Goal: Task Accomplishment & Management: Use online tool/utility

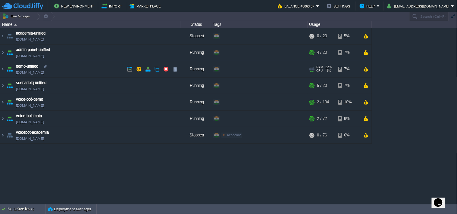
click at [37, 73] on link "[DOMAIN_NAME]" at bounding box center [30, 73] width 28 height 6
click at [4, 53] on img at bounding box center [2, 53] width 5 height 16
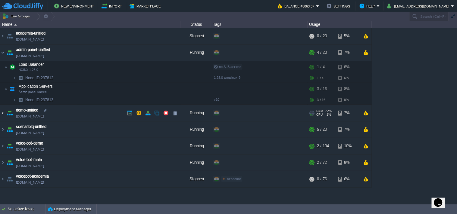
click at [2, 113] on img at bounding box center [2, 113] width 5 height 16
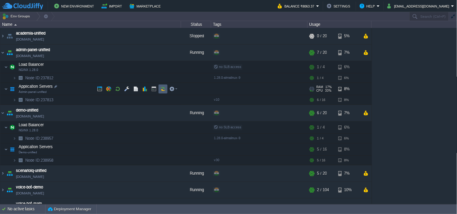
click at [161, 89] on button "button" at bounding box center [162, 88] width 5 height 5
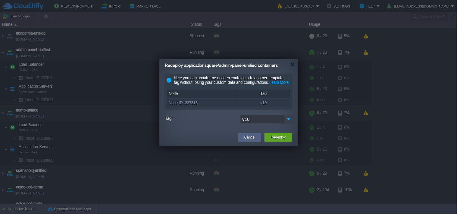
click at [289, 124] on img at bounding box center [288, 119] width 8 height 9
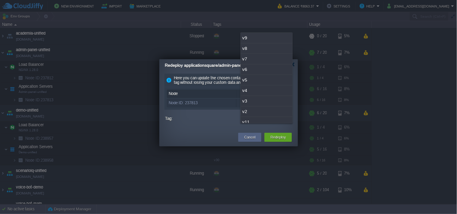
scroll to position [15, 0]
click at [258, 106] on div "v11" at bounding box center [267, 107] width 52 height 11
type input "v11"
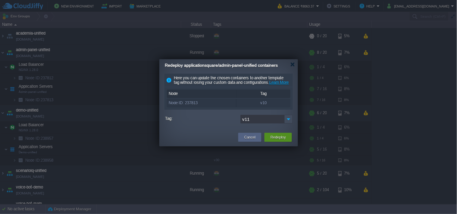
click at [280, 142] on div "Redeploy" at bounding box center [278, 137] width 18 height 9
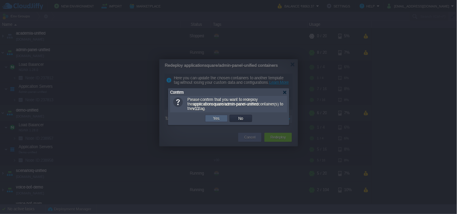
click at [221, 120] on button "Yes" at bounding box center [216, 118] width 10 height 5
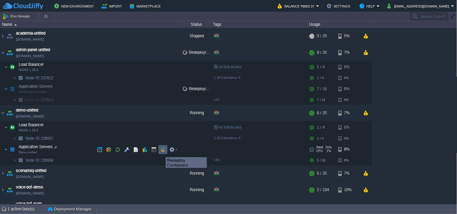
click at [161, 152] on button "button" at bounding box center [162, 149] width 5 height 5
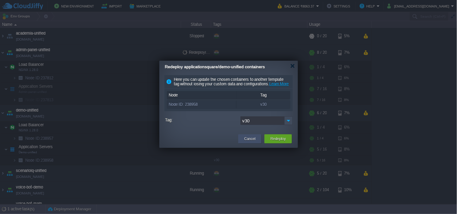
click at [257, 142] on div "Cancel" at bounding box center [250, 139] width 14 height 9
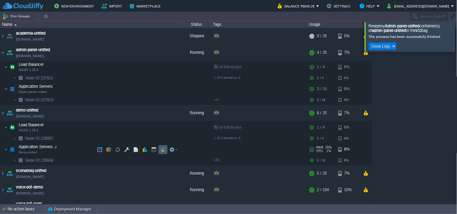
click at [163, 149] on button "button" at bounding box center [162, 149] width 5 height 5
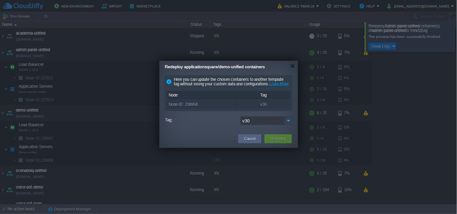
click at [288, 125] on img at bounding box center [288, 121] width 8 height 9
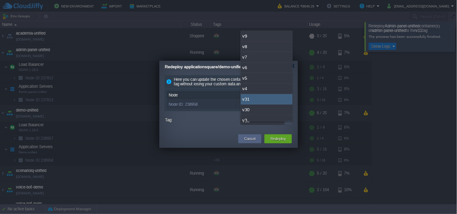
click at [256, 98] on div "v31" at bounding box center [267, 99] width 52 height 11
type input "v31"
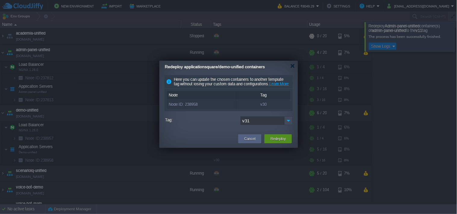
click at [282, 148] on div "Cancel Redeploy" at bounding box center [228, 139] width 139 height 17
click at [282, 142] on button "Redeploy" at bounding box center [277, 139] width 15 height 6
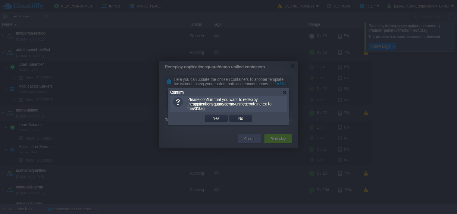
click at [215, 115] on td "Yes" at bounding box center [216, 118] width 24 height 9
click at [222, 118] on td "Yes" at bounding box center [216, 118] width 23 height 7
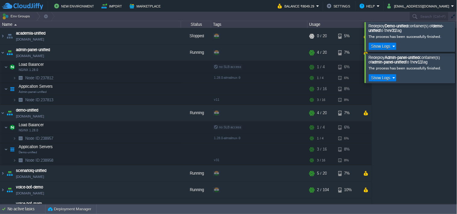
click at [457, 39] on div at bounding box center [464, 36] width 0 height 29
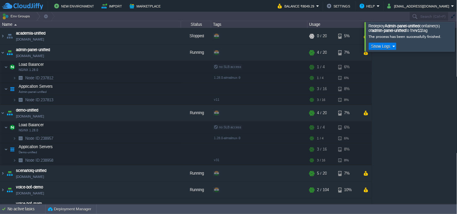
click at [457, 46] on div at bounding box center [464, 36] width 0 height 29
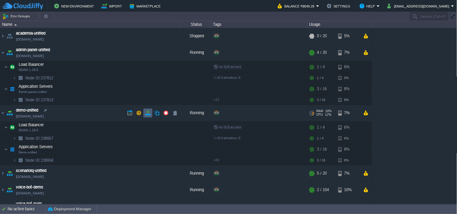
click at [151, 115] on td at bounding box center [147, 113] width 9 height 9
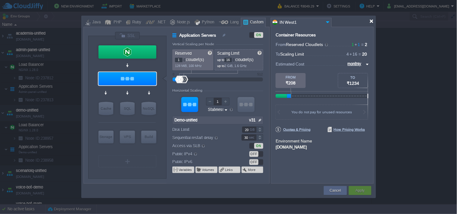
click at [371, 21] on div at bounding box center [371, 21] width 5 height 5
